Goal: Task Accomplishment & Management: Use online tool/utility

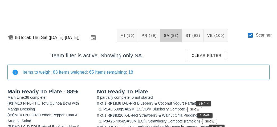
scroll to position [80, 0]
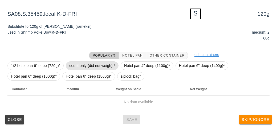
click at [93, 64] on span "count only (did not weigh) *" at bounding box center [92, 65] width 46 height 8
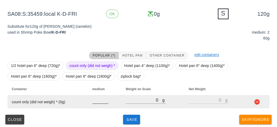
click at [97, 103] on div at bounding box center [100, 99] width 16 height 7
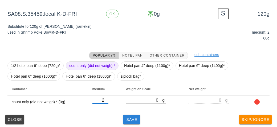
type input "2"
click at [131, 118] on span "Save" at bounding box center [131, 119] width 13 height 4
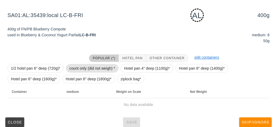
click at [81, 67] on span "count only (did not weigh) *" at bounding box center [92, 68] width 46 height 8
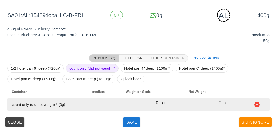
click at [93, 104] on input "number" at bounding box center [100, 102] width 16 height 7
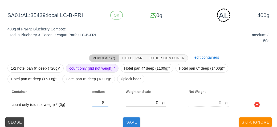
type input "8"
click at [127, 122] on span "Save" at bounding box center [131, 122] width 13 height 4
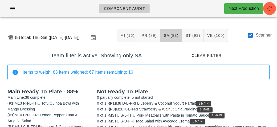
click at [255, 31] on div "Scanner" at bounding box center [259, 37] width 24 height 13
click at [249, 36] on div at bounding box center [250, 35] width 9 height 9
checkbox input "false"
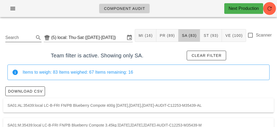
click at [22, 35] on input "Search" at bounding box center [19, 37] width 28 height 9
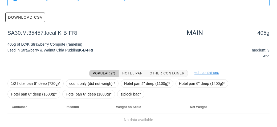
scroll to position [75, 0]
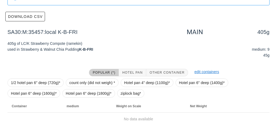
type input "sa30"
click at [94, 82] on span "count only (did not weigh) *" at bounding box center [92, 83] width 46 height 8
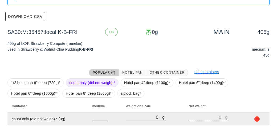
click at [98, 117] on input "number" at bounding box center [100, 116] width 16 height 7
type input "0"
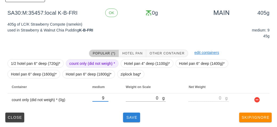
type input "9"
click at [135, 121] on button "Save" at bounding box center [131, 117] width 17 height 10
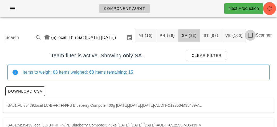
click at [253, 35] on div at bounding box center [250, 35] width 9 height 9
checkbox input "true"
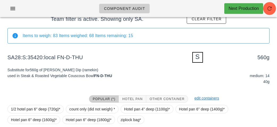
scroll to position [82, 0]
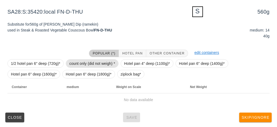
click at [94, 59] on span "count only (did not weigh) *" at bounding box center [92, 63] width 46 height 8
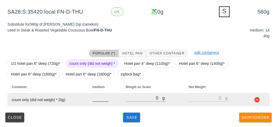
click at [98, 96] on input "number" at bounding box center [100, 97] width 16 height 7
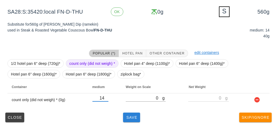
type input "14"
click at [125, 119] on button "Save" at bounding box center [131, 117] width 17 height 10
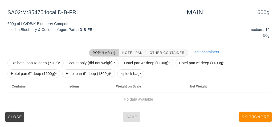
scroll to position [80, 0]
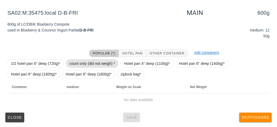
click at [96, 65] on span "count only (did not weigh) *" at bounding box center [92, 63] width 46 height 8
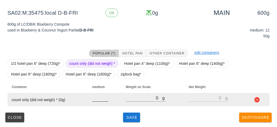
click at [100, 100] on input "number" at bounding box center [100, 97] width 16 height 7
type input "12"
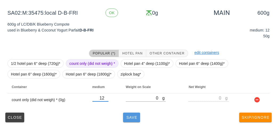
click at [131, 115] on span "Save" at bounding box center [131, 117] width 13 height 4
